Goal: Check status: Check status

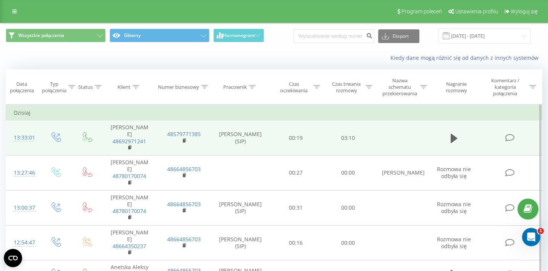
click at [32, 137] on div "13:33:01" at bounding box center [23, 138] width 18 height 15
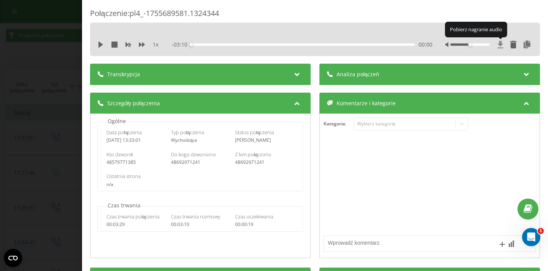
click at [500, 44] on icon at bounding box center [501, 44] width 6 height 7
click at [61, 109] on div "Połączenie : pl4_-1755689581.1324344 1 x - 03:10 00:00 00:00 Transkrypcja Aby m…" at bounding box center [274, 135] width 548 height 271
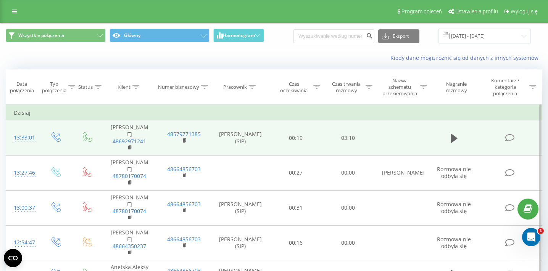
click at [24, 139] on div "13:33:01" at bounding box center [23, 138] width 18 height 15
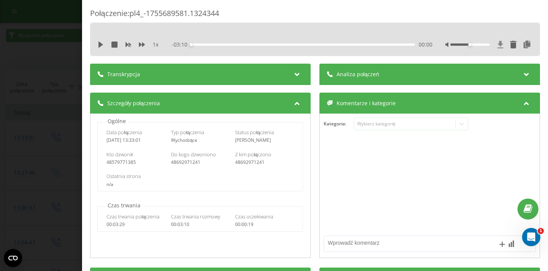
click at [498, 46] on icon at bounding box center [500, 45] width 6 height 8
click at [501, 43] on icon at bounding box center [501, 44] width 6 height 7
click at [531, 45] on icon at bounding box center [527, 45] width 9 height 8
click at [502, 46] on icon at bounding box center [500, 45] width 6 height 8
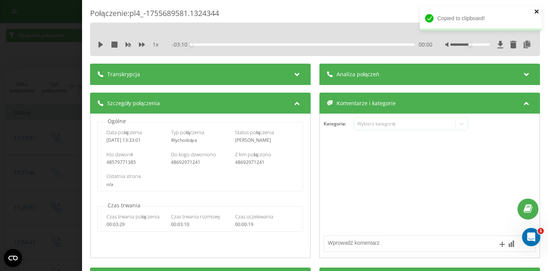
click at [536, 13] on icon "close" at bounding box center [536, 11] width 5 height 6
click at [500, 45] on icon at bounding box center [501, 44] width 6 height 7
click at [528, 74] on icon at bounding box center [526, 73] width 9 height 8
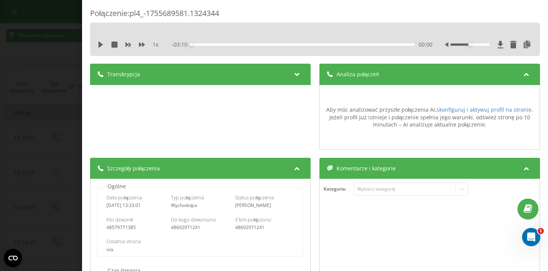
click at [528, 74] on icon at bounding box center [526, 73] width 9 height 8
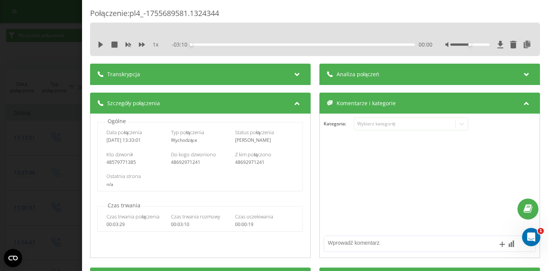
click at [295, 73] on icon at bounding box center [297, 73] width 9 height 8
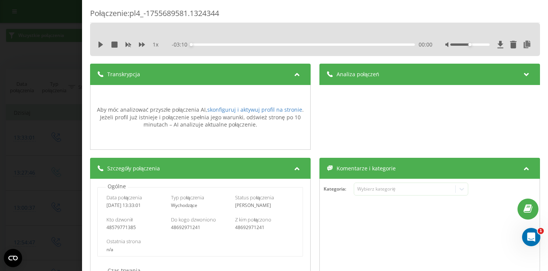
click at [295, 73] on icon at bounding box center [297, 73] width 9 height 8
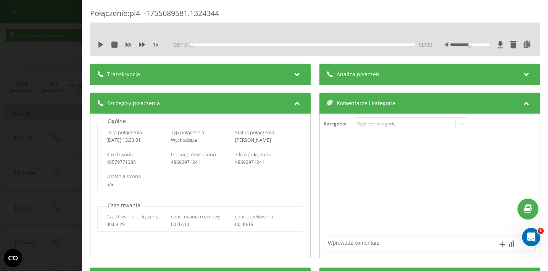
click at [47, 60] on div "Połączenie : pl4_-1755689581.1324344 1 x - 03:10 00:00 00:00 Transkrypcja Aby m…" at bounding box center [274, 135] width 548 height 271
